Goal: Task Accomplishment & Management: Manage account settings

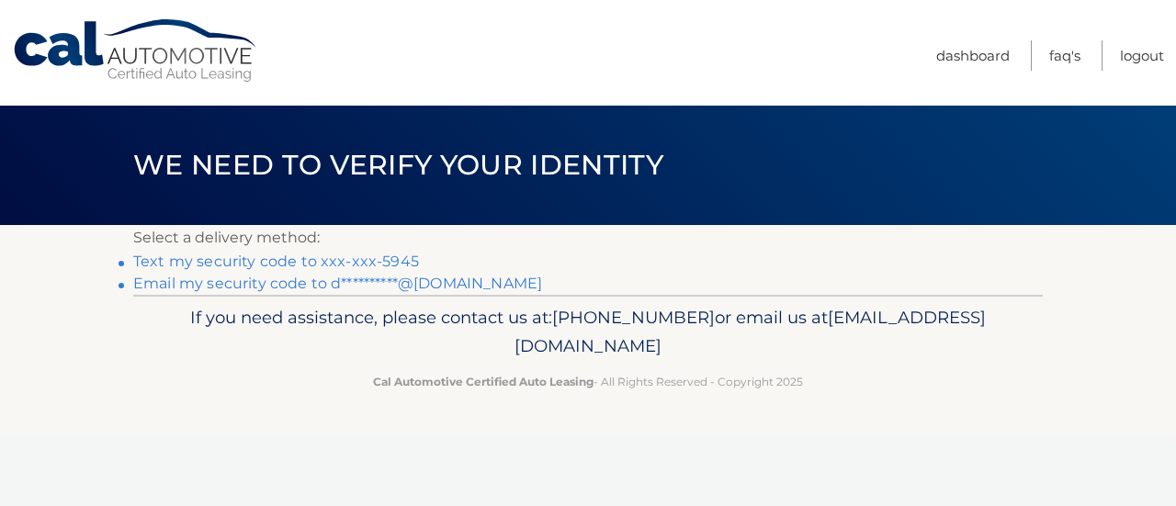
click at [285, 266] on link "Text my security code to xxx-xxx-5945" at bounding box center [276, 261] width 286 height 17
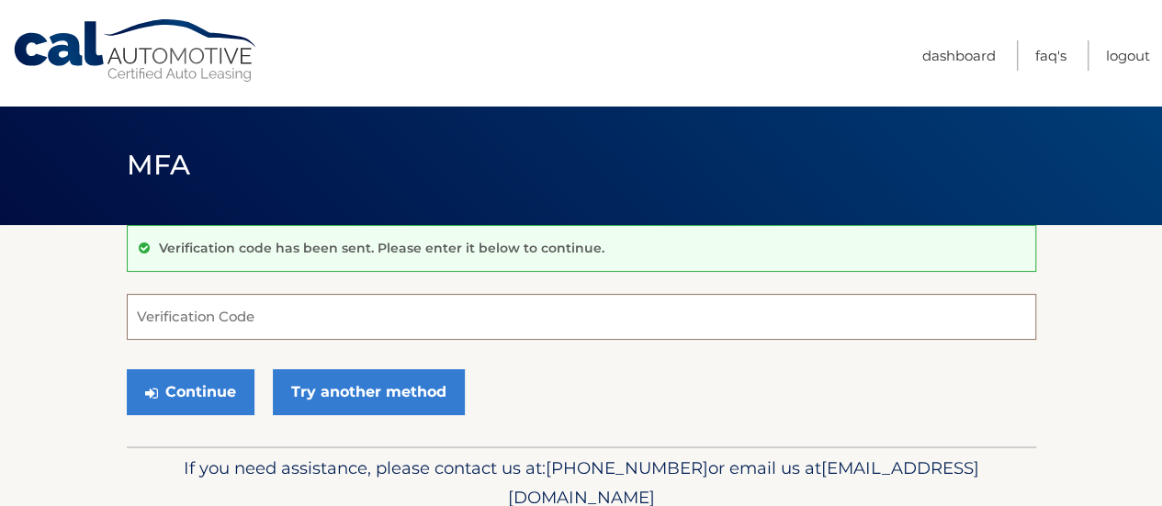
click at [236, 315] on input "Verification Code" at bounding box center [581, 317] width 909 height 46
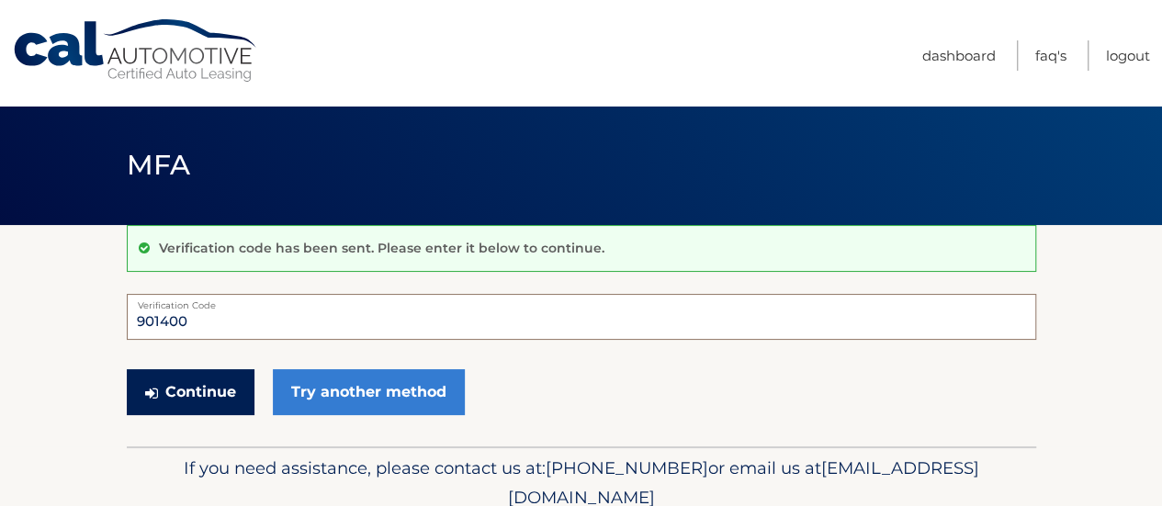
type input "901400"
click at [204, 378] on button "Continue" at bounding box center [191, 392] width 128 height 46
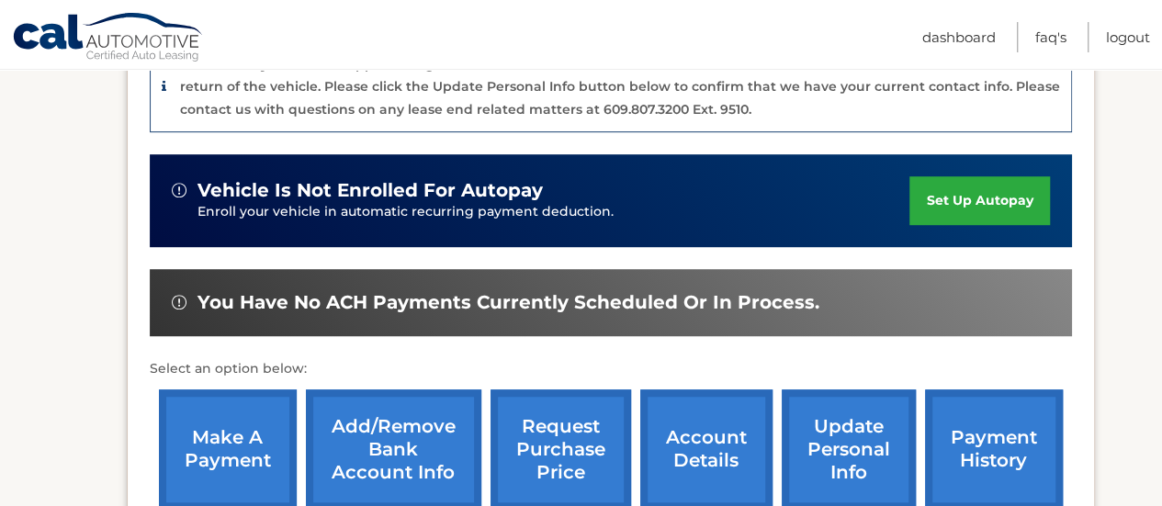
scroll to position [591, 0]
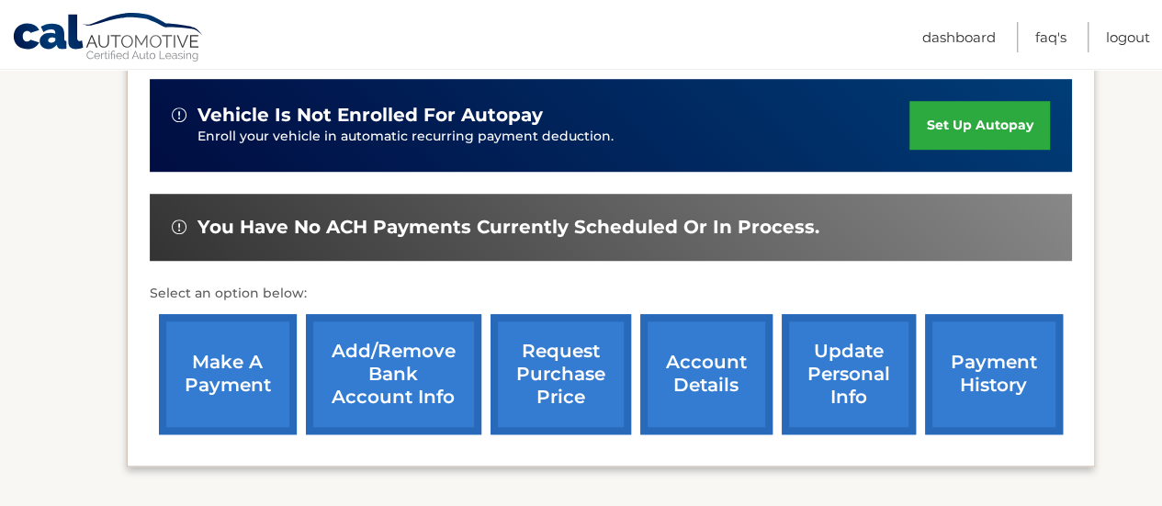
click at [562, 350] on link "request purchase price" at bounding box center [560, 374] width 141 height 120
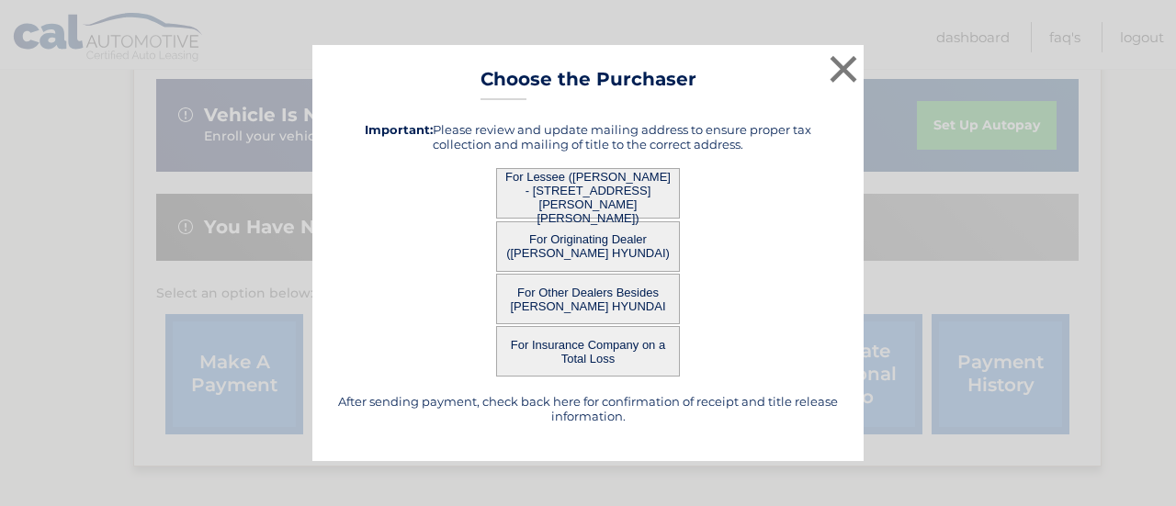
click at [571, 187] on button "For Lessee (DEBRA CAMERON - 152 ELY AVE, , LAURENCE HARBOR, NJ 08879)" at bounding box center [588, 193] width 184 height 51
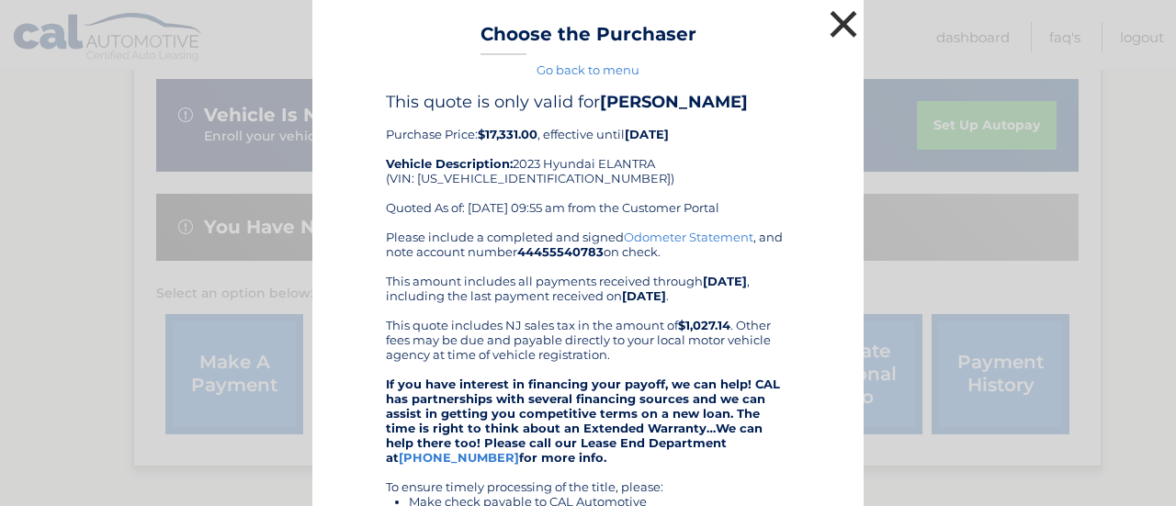
click at [835, 21] on button "×" at bounding box center [843, 24] width 37 height 37
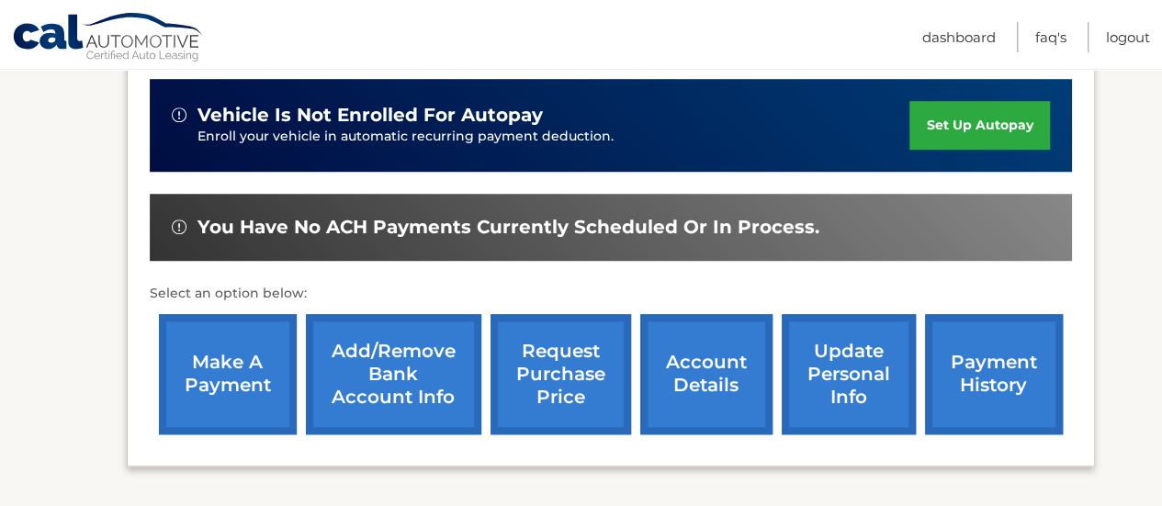
click at [219, 361] on link "make a payment" at bounding box center [228, 374] width 138 height 120
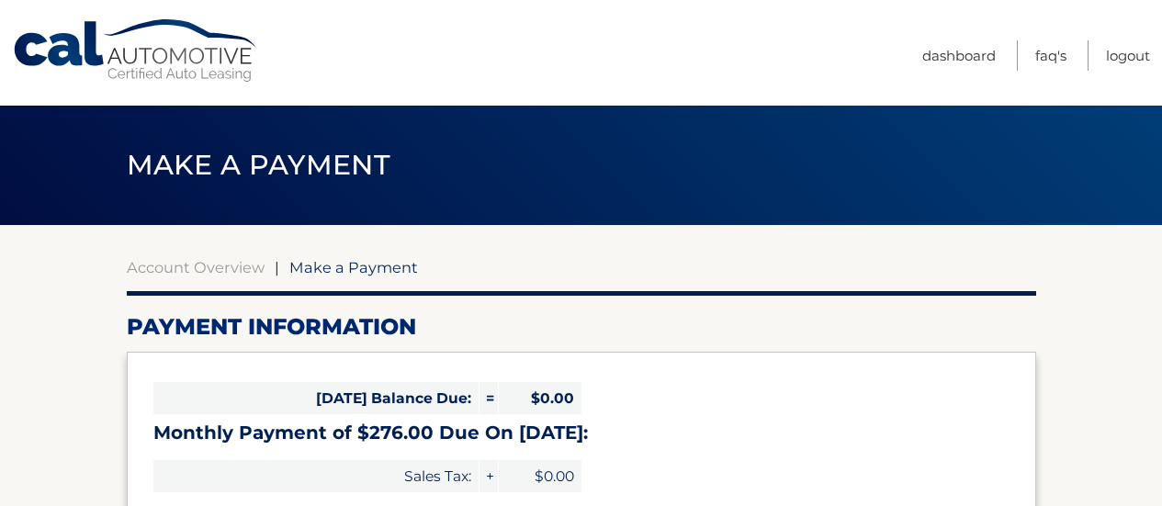
select select "ZTcyZTBlZTktMzhlYy00NTgzLTk4MWUtODAyNTcwZWM0MWUy"
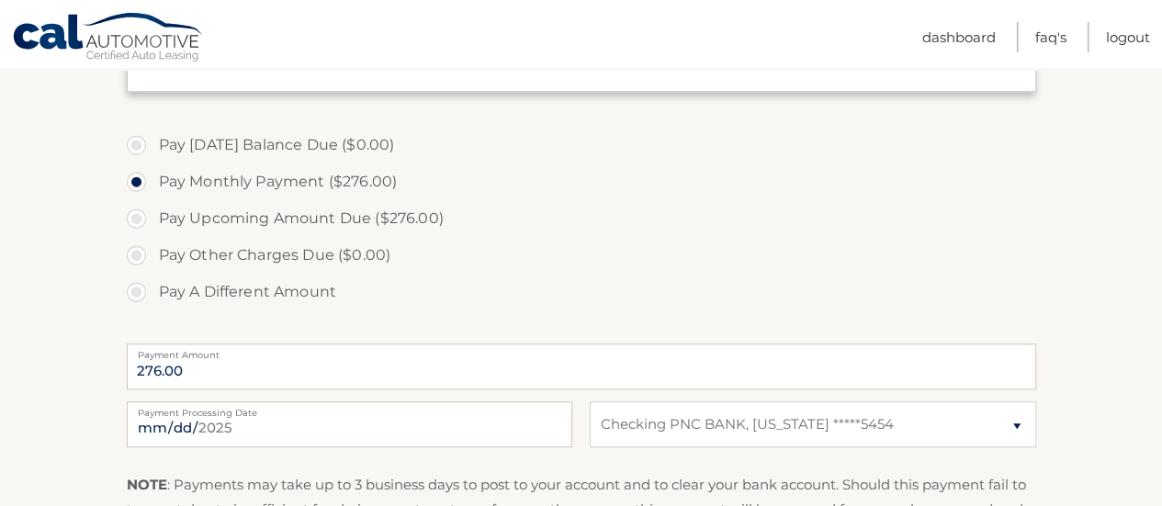
scroll to position [521, 0]
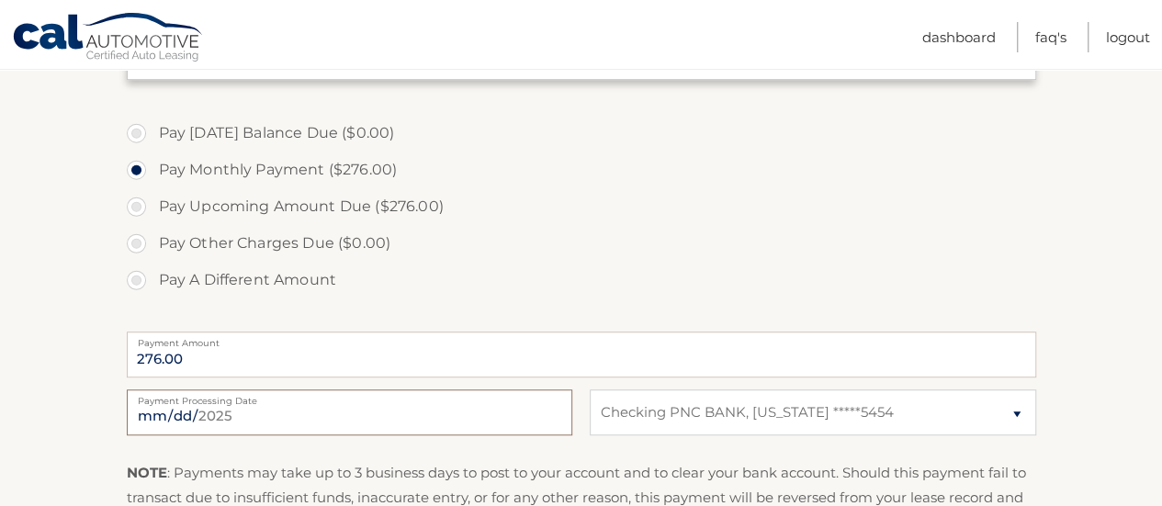
click at [218, 410] on input "2025-08-28" at bounding box center [349, 412] width 445 height 46
type input "2025-09-12"
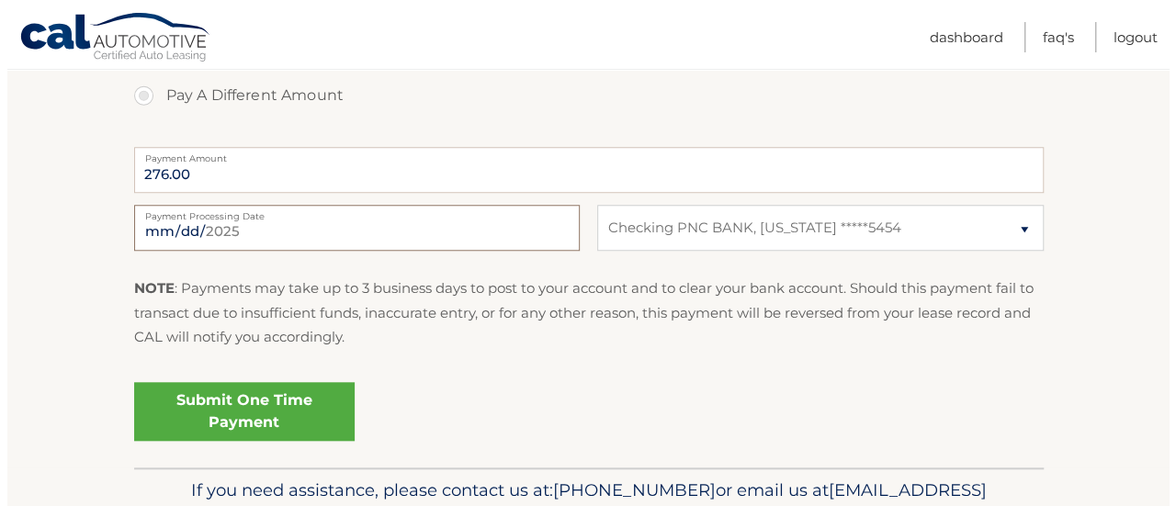
scroll to position [715, 0]
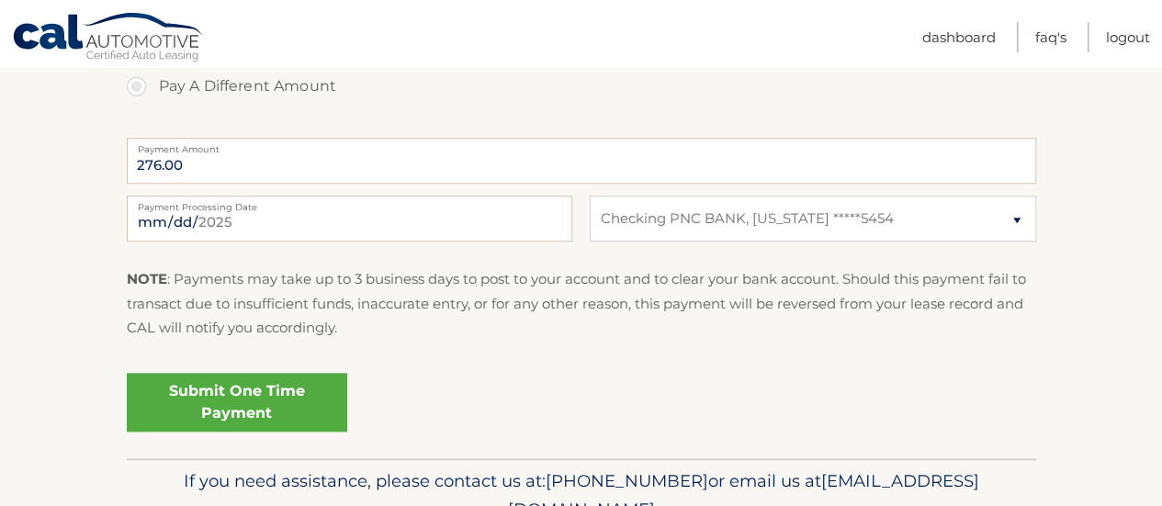
click at [223, 399] on link "Submit One Time Payment" at bounding box center [237, 402] width 220 height 59
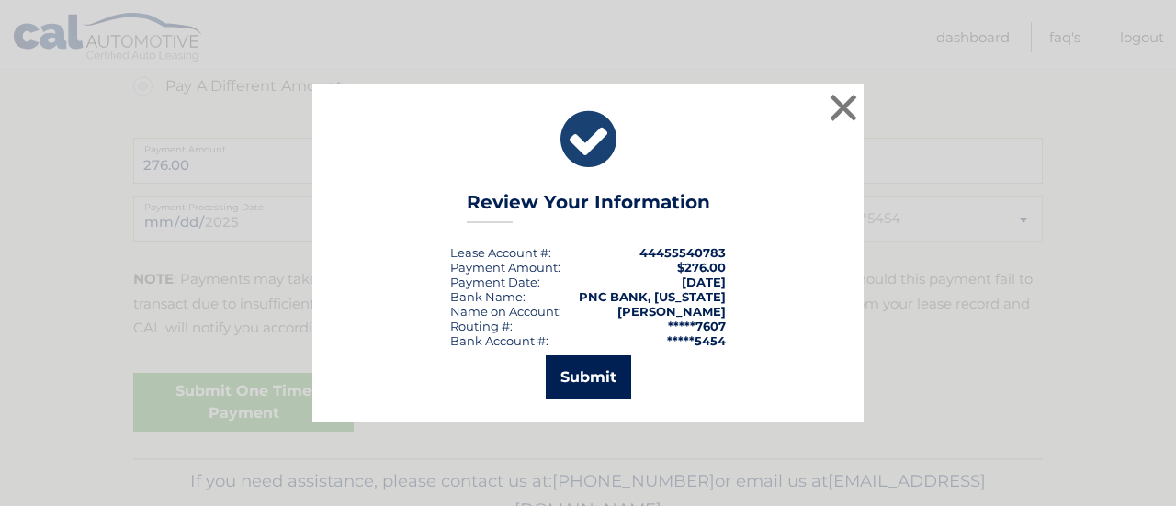
click at [585, 385] on button "Submit" at bounding box center [588, 377] width 85 height 44
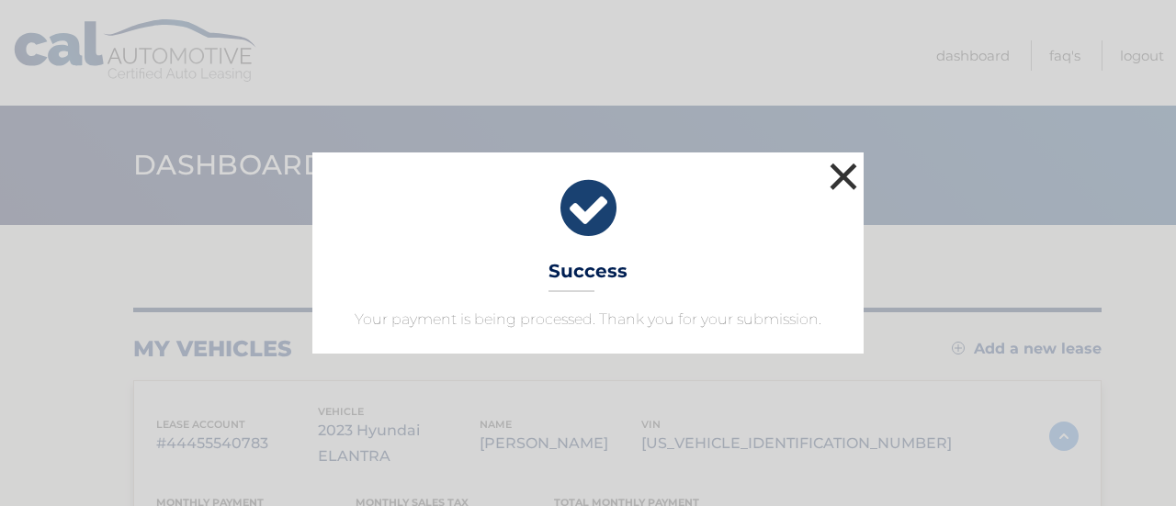
click at [828, 175] on button "×" at bounding box center [843, 176] width 37 height 37
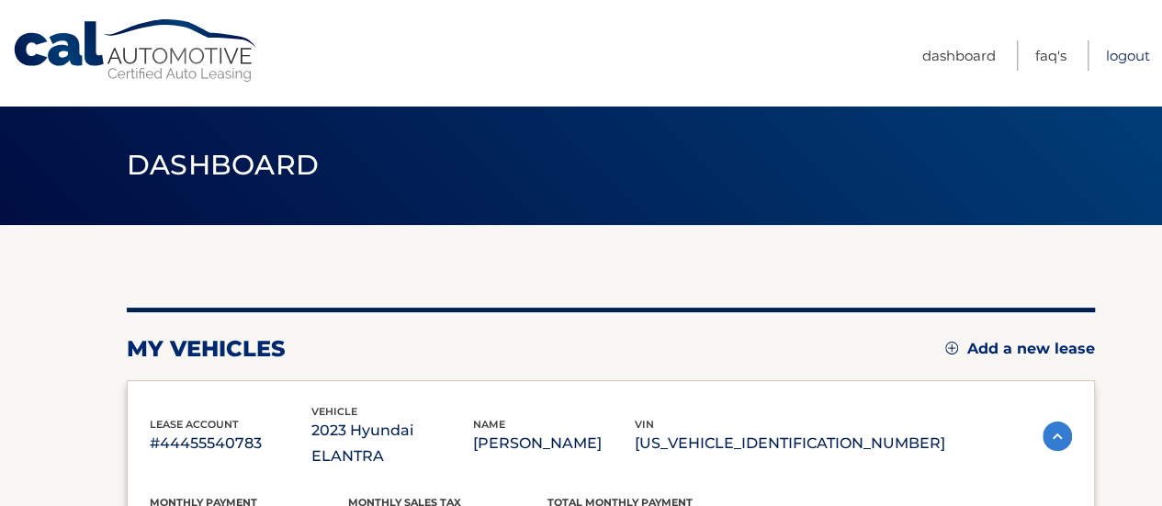
click at [1128, 51] on link "Logout" at bounding box center [1128, 55] width 44 height 30
